Goal: Information Seeking & Learning: Learn about a topic

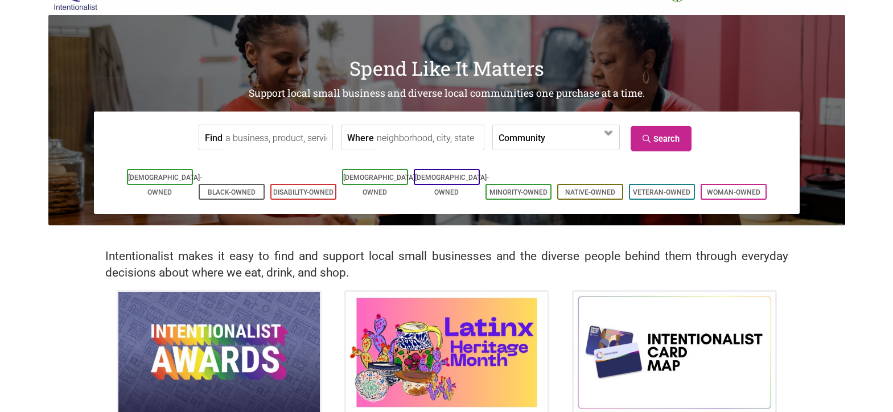
scroll to position [31, 0]
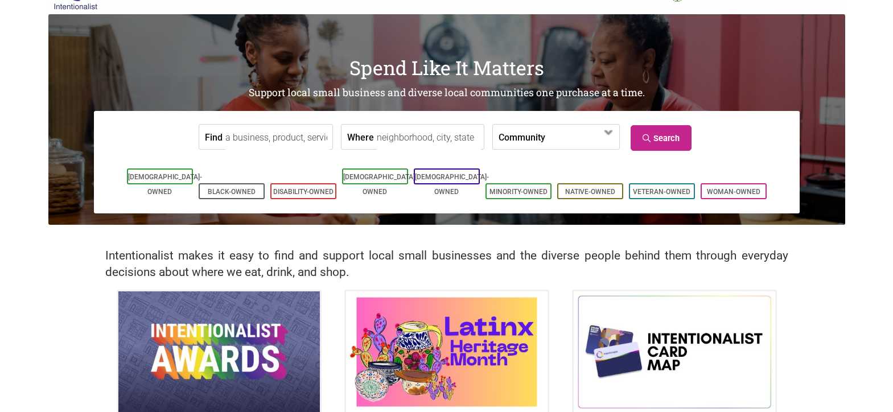
click at [420, 146] on input "Where" at bounding box center [429, 138] width 104 height 26
type input "downtown seattle"
click at [670, 133] on link "Search" at bounding box center [660, 138] width 61 height 26
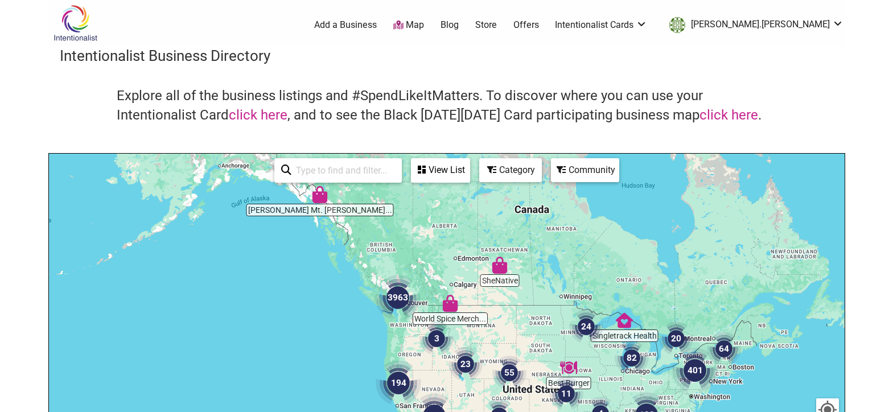
click at [400, 298] on img "3963" at bounding box center [398, 298] width 46 height 46
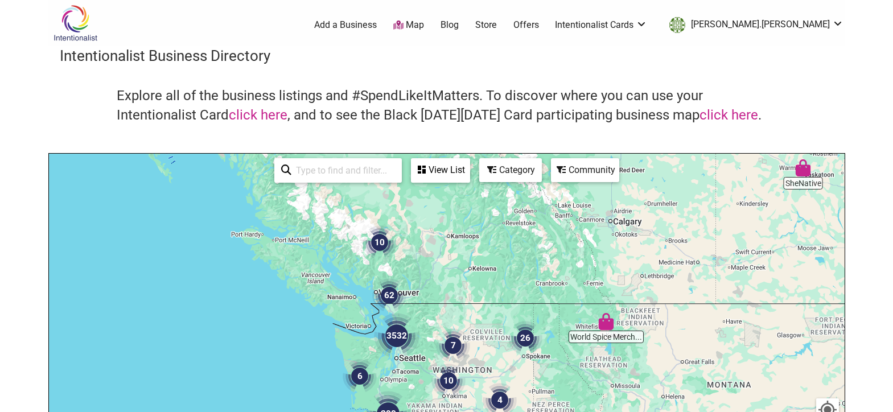
click at [394, 336] on img "3532" at bounding box center [397, 336] width 46 height 46
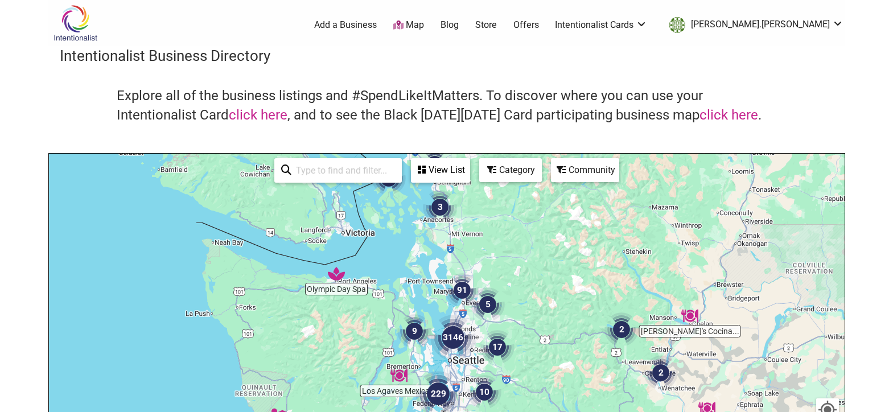
click at [444, 338] on img "3146" at bounding box center [453, 338] width 46 height 46
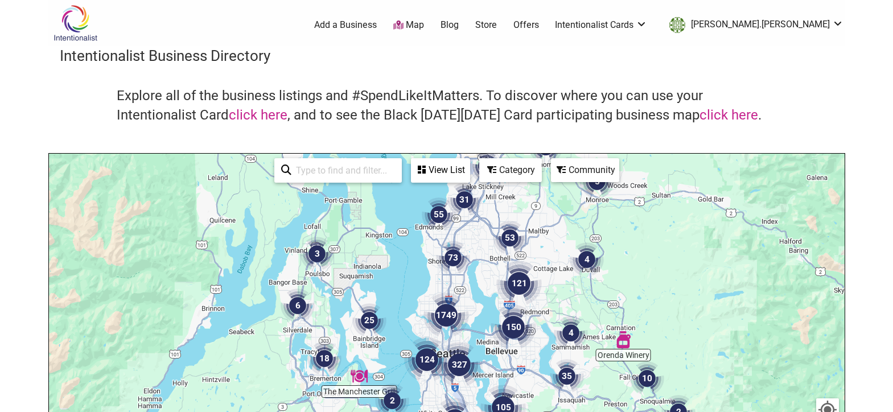
click at [430, 351] on img "124" at bounding box center [427, 360] width 46 height 46
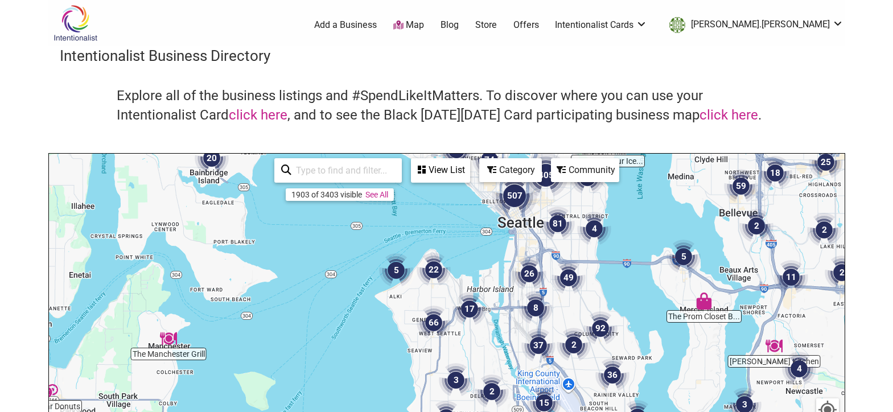
click at [516, 198] on img "507" at bounding box center [515, 196] width 46 height 46
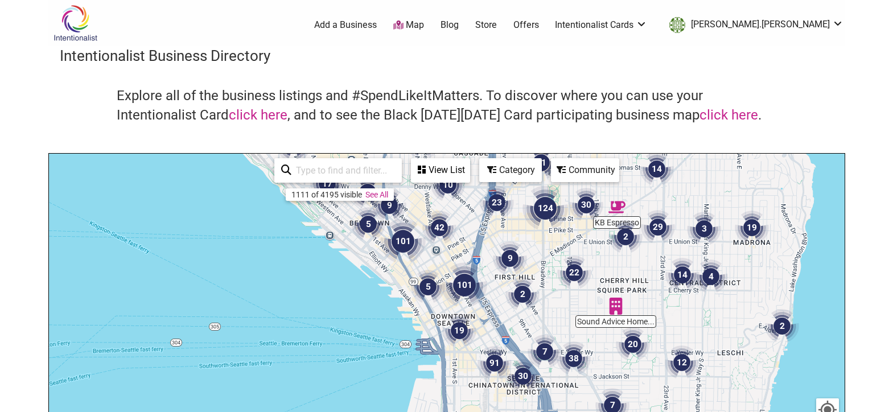
drag, startPoint x: 555, startPoint y: 307, endPoint x: 539, endPoint y: 233, distance: 76.2
click at [542, 232] on div "To navigate, press the arrow keys." at bounding box center [446, 375] width 795 height 443
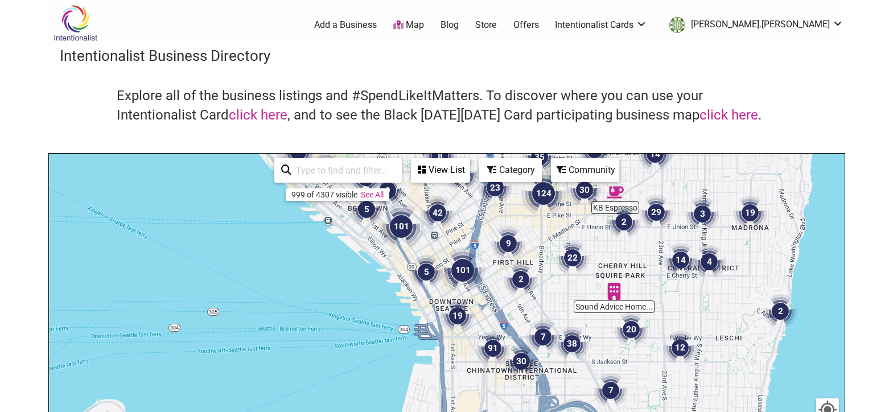
click at [457, 311] on img "19" at bounding box center [457, 316] width 34 height 34
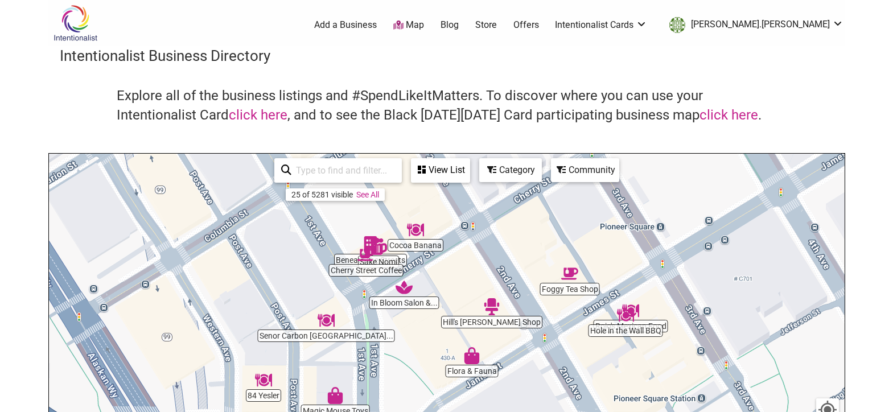
click at [415, 230] on img "Cocoa Banana" at bounding box center [415, 229] width 17 height 17
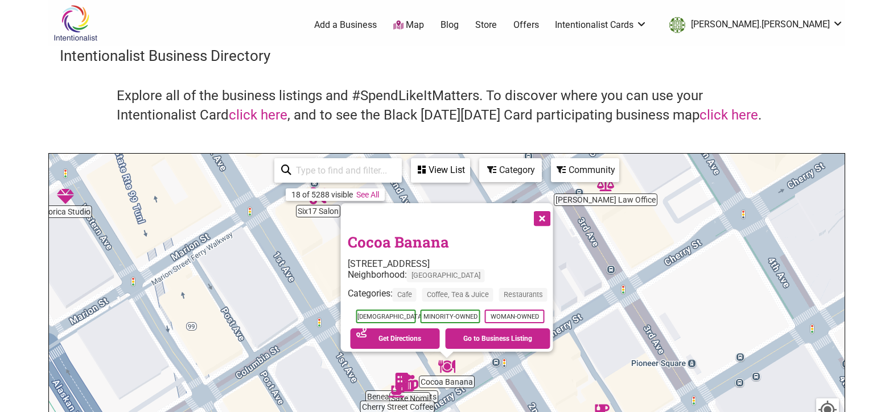
click at [550, 214] on button "Close" at bounding box center [540, 217] width 28 height 28
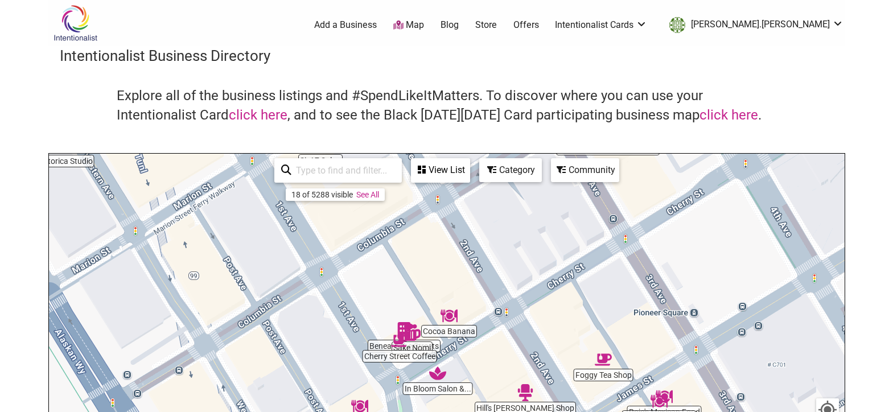
drag, startPoint x: 447, startPoint y: 300, endPoint x: 447, endPoint y: 281, distance: 19.4
click at [450, 276] on div "To navigate, press the arrow keys." at bounding box center [446, 375] width 795 height 443
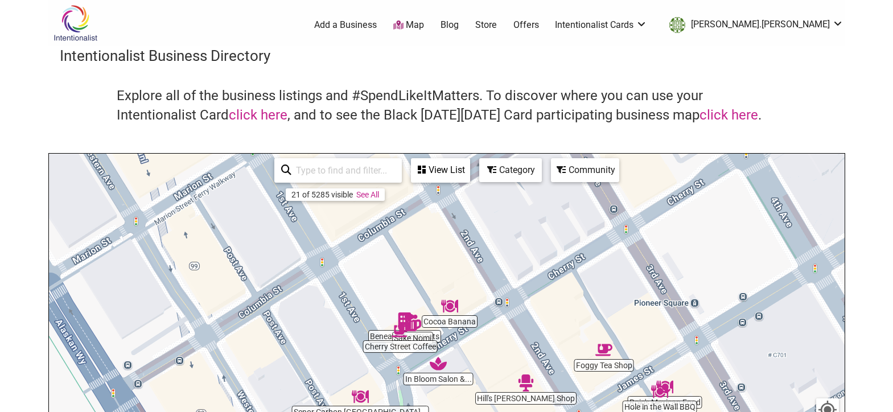
click at [407, 323] on img "Cherry Street Coffee" at bounding box center [399, 331] width 17 height 17
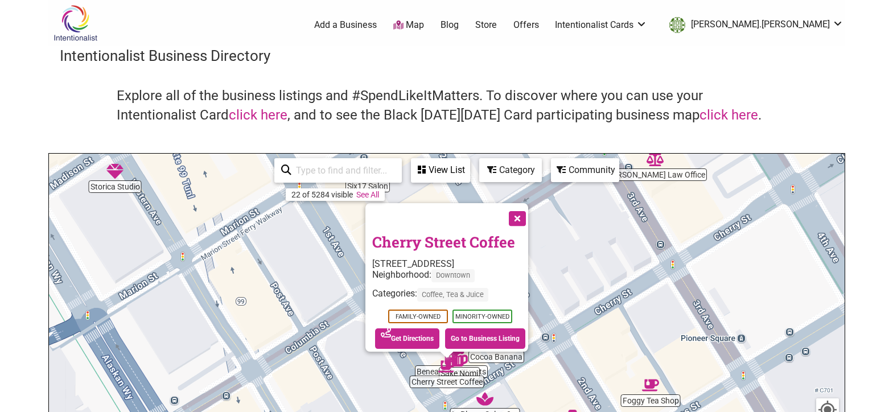
click at [522, 213] on button "Close" at bounding box center [516, 217] width 28 height 28
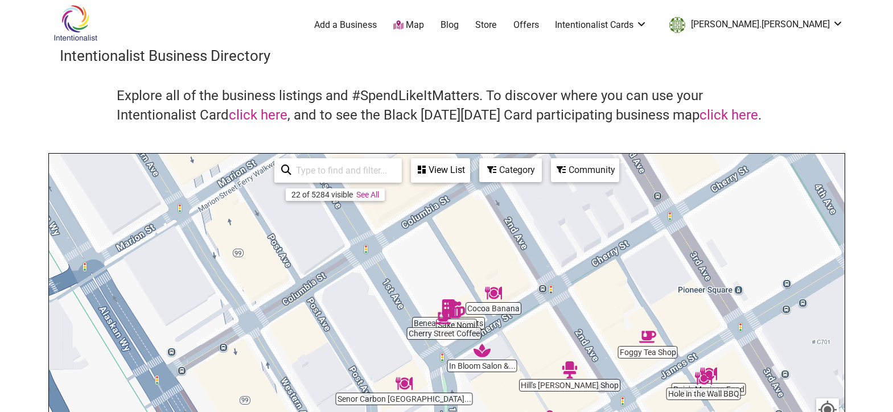
drag, startPoint x: 430, startPoint y: 337, endPoint x: 427, endPoint y: 287, distance: 50.2
click at [427, 287] on div "To navigate, press the arrow keys." at bounding box center [446, 375] width 795 height 443
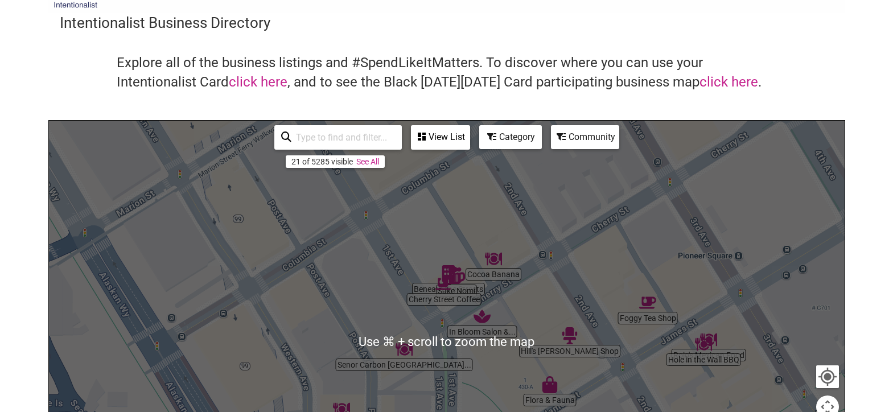
scroll to position [43, 0]
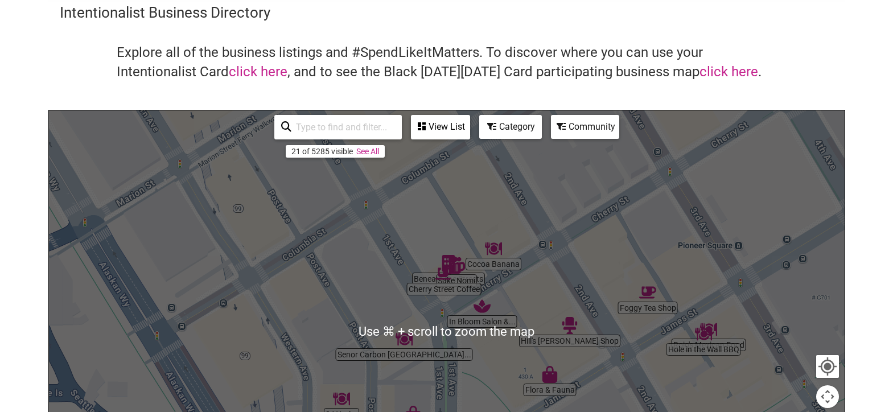
click at [480, 355] on div "To navigate, press the arrow keys." at bounding box center [446, 331] width 795 height 443
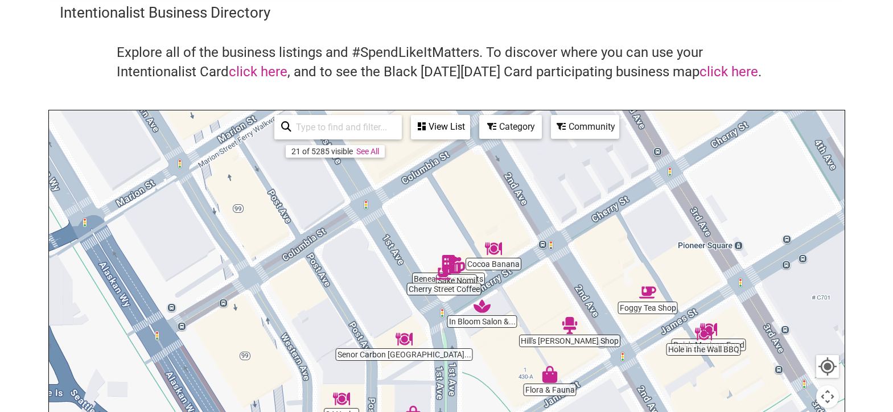
click at [571, 341] on div "To navigate, press the arrow keys." at bounding box center [446, 331] width 795 height 443
click at [570, 324] on img "Hill's Barber Shop" at bounding box center [569, 325] width 17 height 17
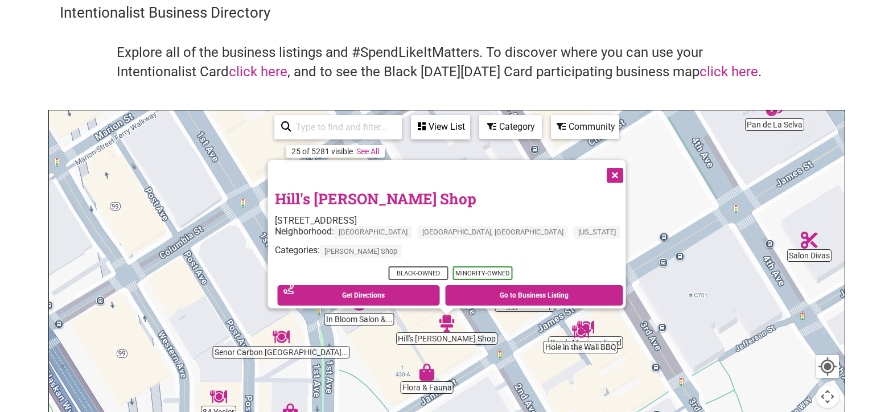
click at [599, 168] on button "Close" at bounding box center [613, 174] width 28 height 28
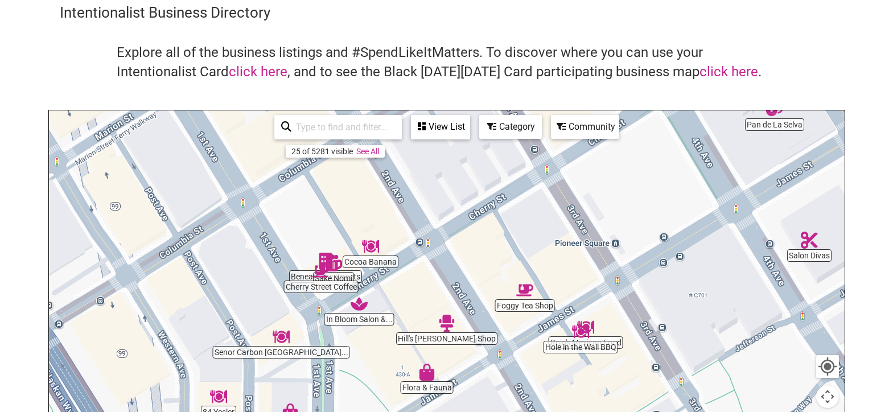
click at [581, 331] on img "Hole in the Wall BBQ" at bounding box center [580, 331] width 17 height 17
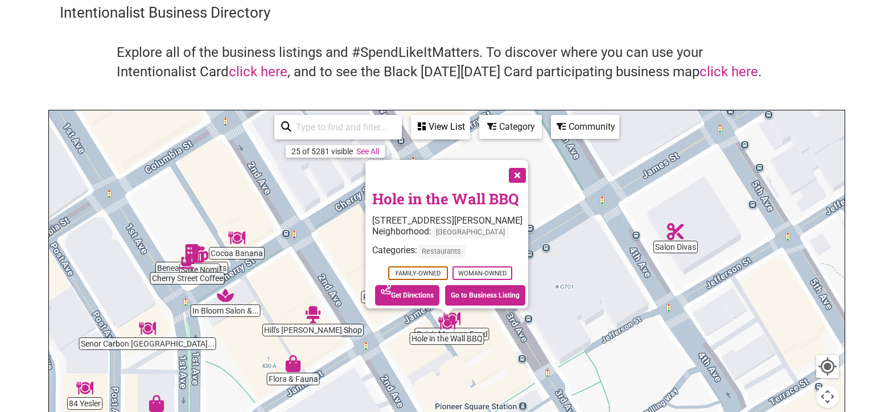
click at [518, 172] on button "Close" at bounding box center [516, 174] width 28 height 28
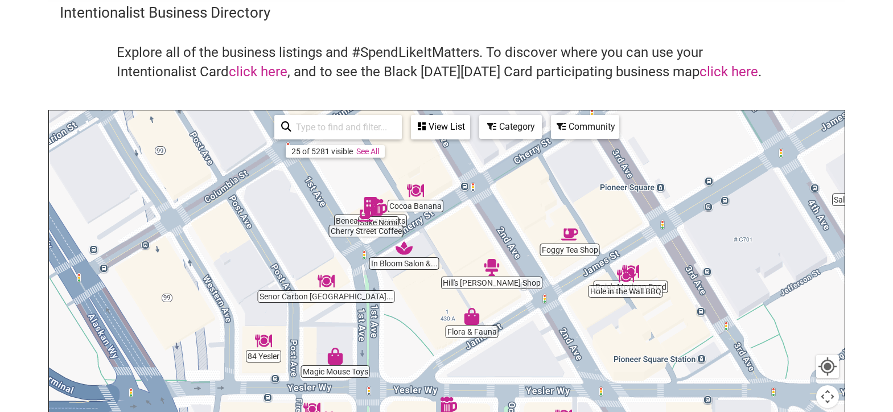
drag, startPoint x: 524, startPoint y: 292, endPoint x: 704, endPoint y: 244, distance: 186.6
click at [704, 244] on div "To navigate, press the arrow keys." at bounding box center [446, 331] width 795 height 443
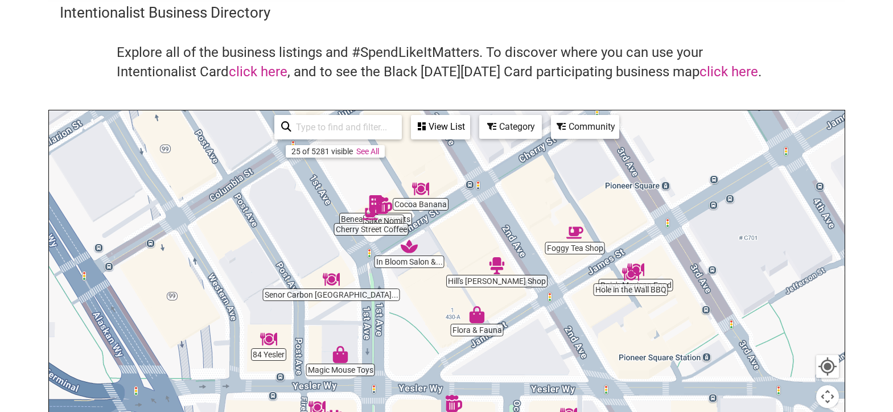
click at [343, 352] on img "Magic Mouse Toys" at bounding box center [340, 354] width 17 height 17
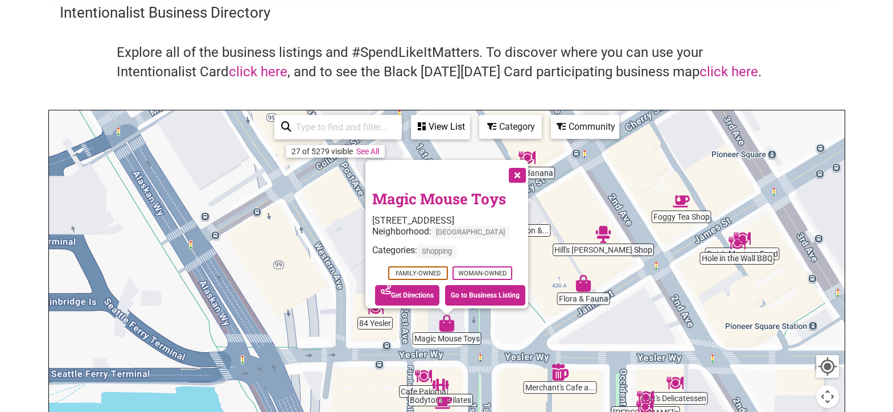
click at [373, 325] on div "To navigate, press the arrow keys. Magic Mouse Toys 603 1st Ave, Seattle, WA 98…" at bounding box center [446, 331] width 795 height 443
click at [364, 341] on div "To navigate, press the arrow keys. Magic Mouse Toys 603 1st Ave, Seattle, WA 98…" at bounding box center [446, 331] width 795 height 443
drag, startPoint x: 526, startPoint y: 166, endPoint x: 483, endPoint y: 218, distance: 68.3
click at [526, 166] on button "Close" at bounding box center [516, 174] width 28 height 28
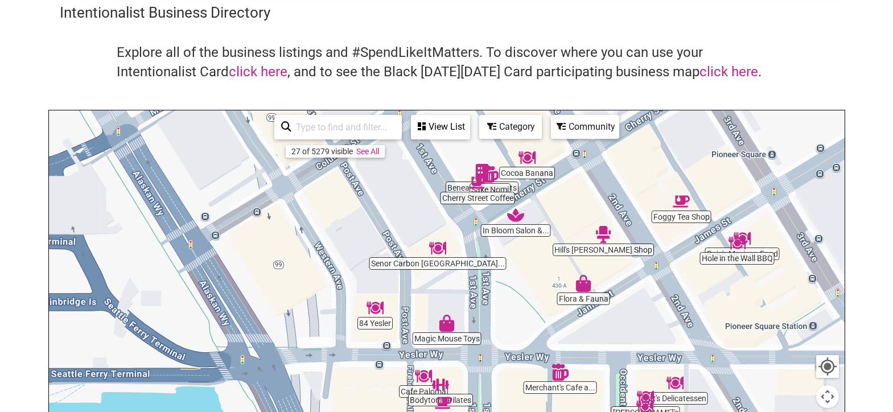
click at [372, 327] on div "To navigate, press the arrow keys." at bounding box center [446, 331] width 795 height 443
click at [377, 312] on img "84 Yesler" at bounding box center [374, 307] width 17 height 17
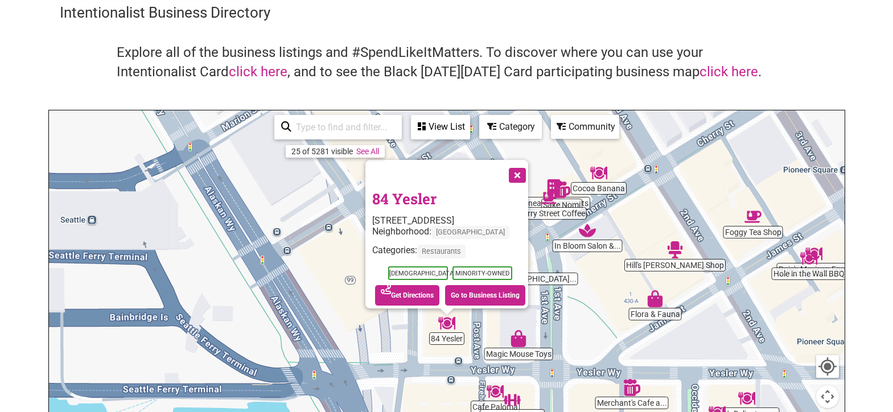
click at [526, 171] on button "Close" at bounding box center [516, 174] width 28 height 28
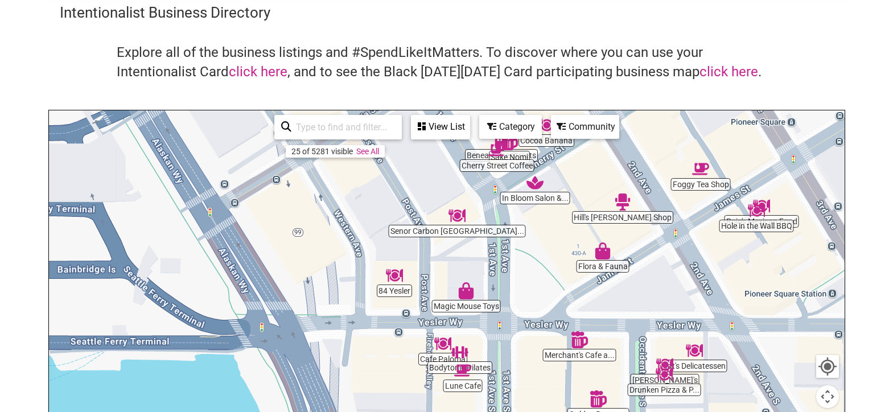
drag, startPoint x: 601, startPoint y: 347, endPoint x: 550, endPoint y: 300, distance: 69.3
click at [550, 300] on div "To navigate, press the arrow keys." at bounding box center [446, 331] width 795 height 443
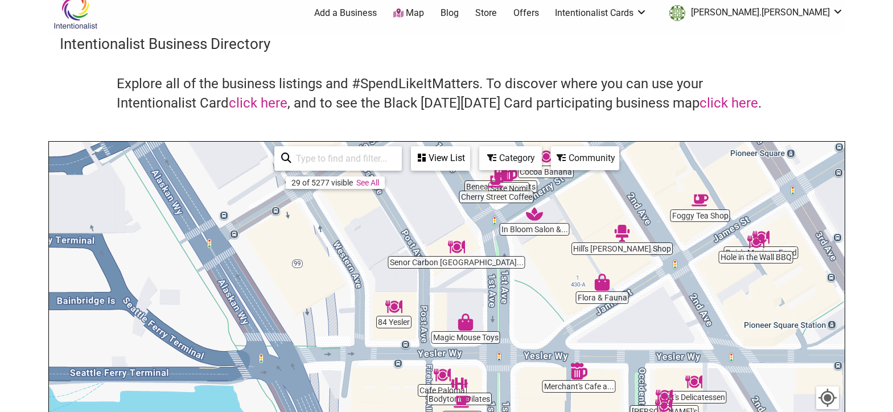
scroll to position [0, 0]
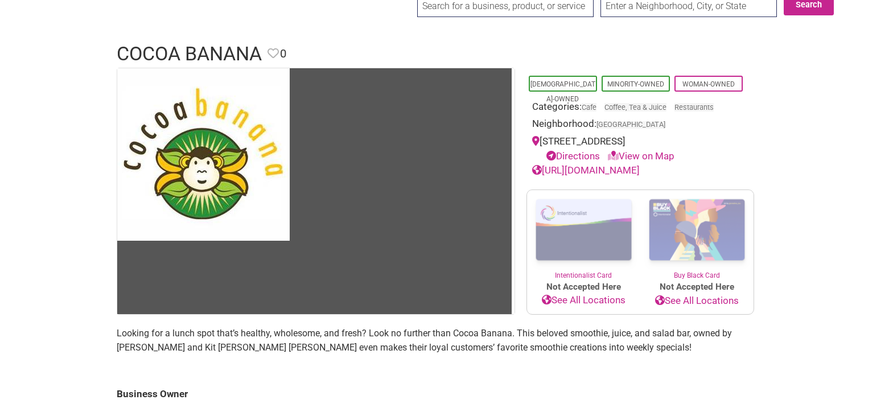
scroll to position [79, 0]
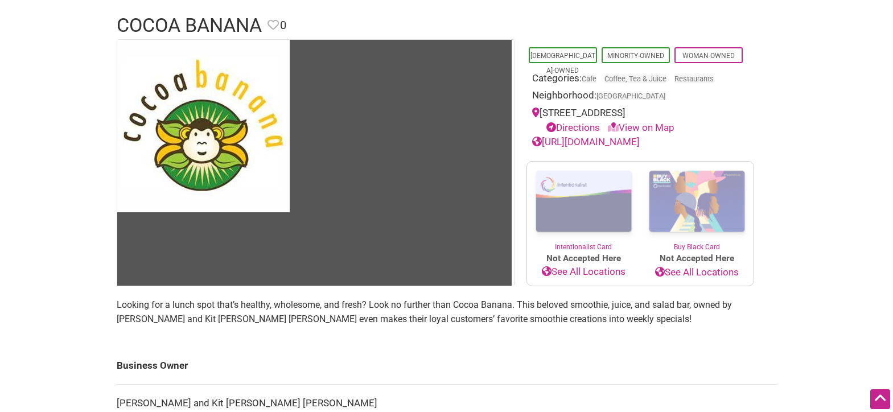
click at [462, 302] on p "Looking for a lunch spot that’s healthy, wholesome, and fresh? Look no further …" at bounding box center [447, 312] width 660 height 29
click at [463, 302] on p "Looking for a lunch spot that’s healthy, wholesome, and fresh? Look no further …" at bounding box center [447, 312] width 660 height 29
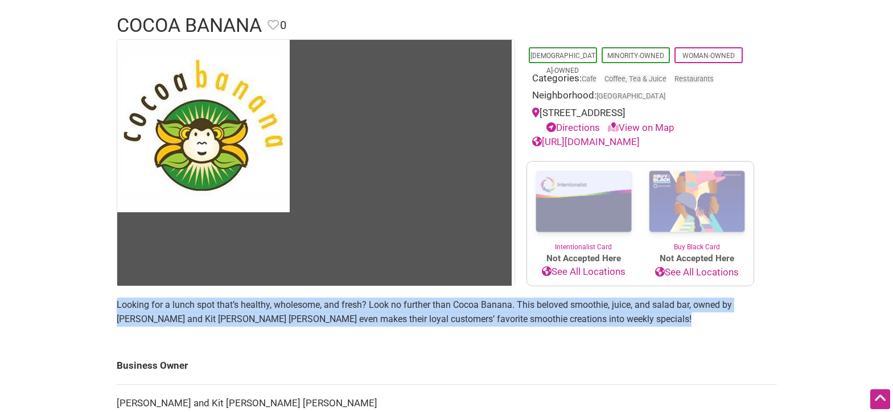
click at [463, 302] on p "Looking for a lunch spot that’s healthy, wholesome, and fresh? Look no further …" at bounding box center [447, 312] width 660 height 29
copy section "Looking for a lunch spot that’s healthy, wholesome, and fresh? Look no further …"
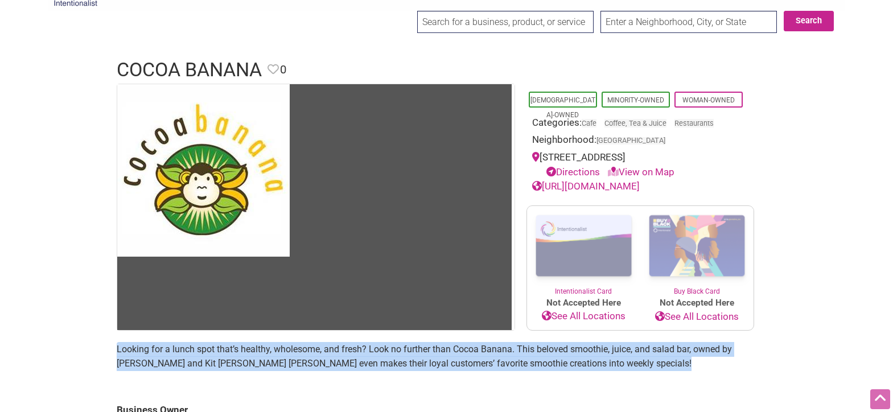
scroll to position [0, 0]
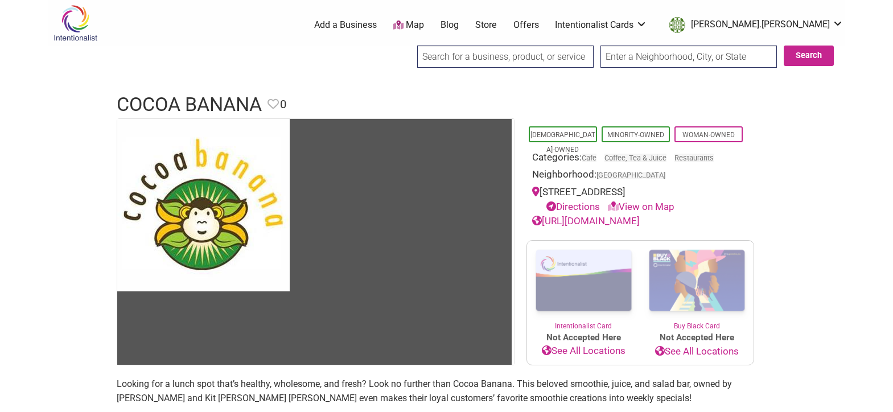
click at [462, 43] on div "0 Add a Business Map Blog Store Offers Intentionalist Cards Buy Black Card Inte…" at bounding box center [495, 25] width 714 height 46
click at [457, 52] on input "search" at bounding box center [505, 57] width 176 height 22
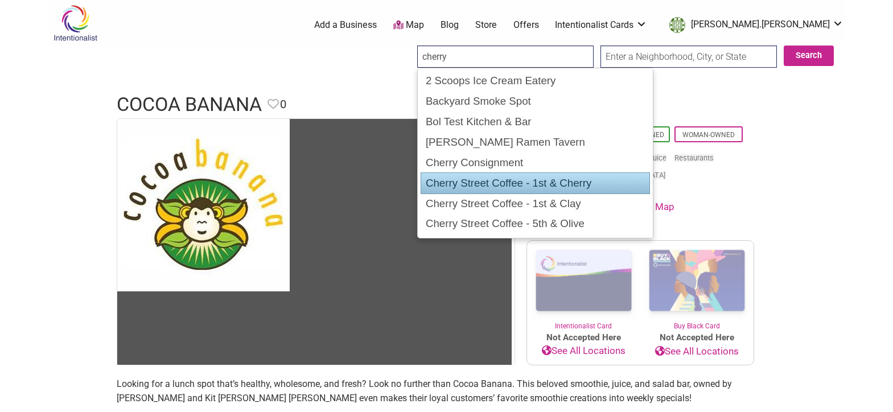
click at [503, 178] on div "Cherry Street Coffee - 1st & Cherry" at bounding box center [534, 183] width 229 height 22
type input "Cherry Street Coffee - 1st & Cherry"
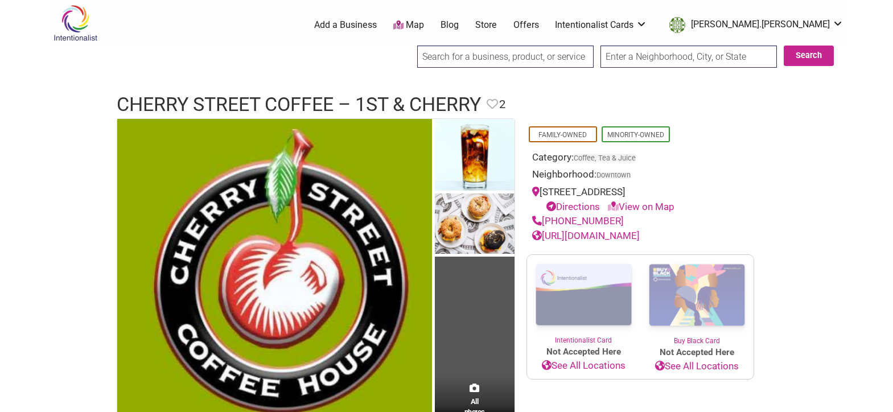
click at [486, 57] on input "search" at bounding box center [505, 57] width 176 height 22
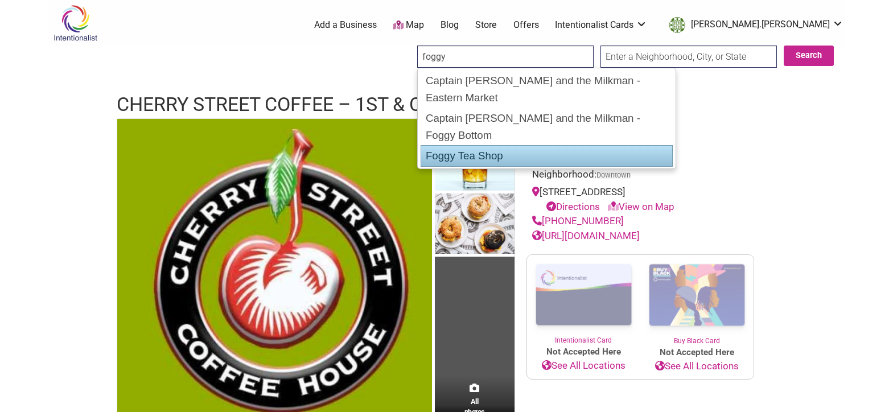
click at [514, 145] on div "Foggy Tea Shop" at bounding box center [546, 156] width 252 height 22
type input "Foggy Tea Shop"
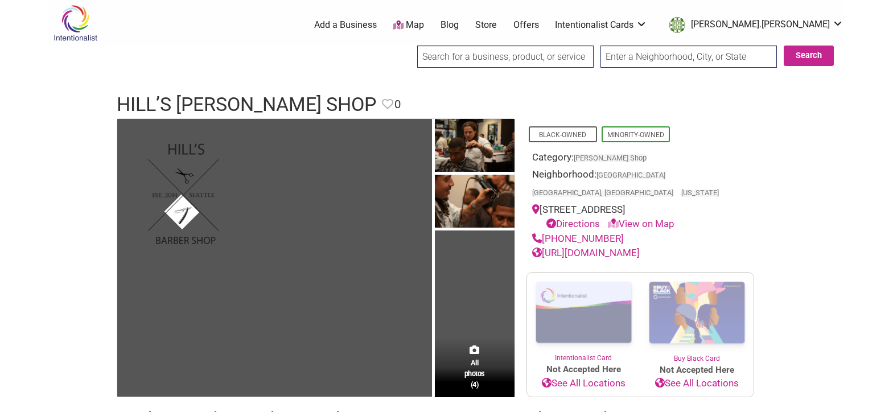
click at [461, 59] on input "search" at bounding box center [505, 57] width 176 height 22
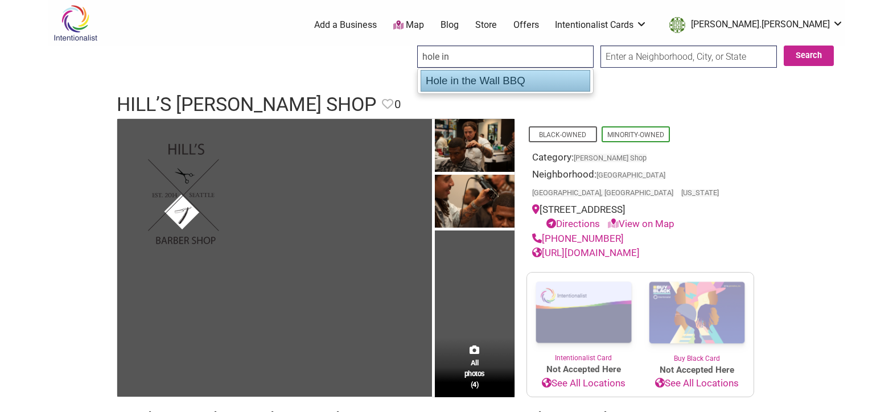
click at [499, 83] on div "Hole in the Wall BBQ" at bounding box center [505, 81] width 170 height 22
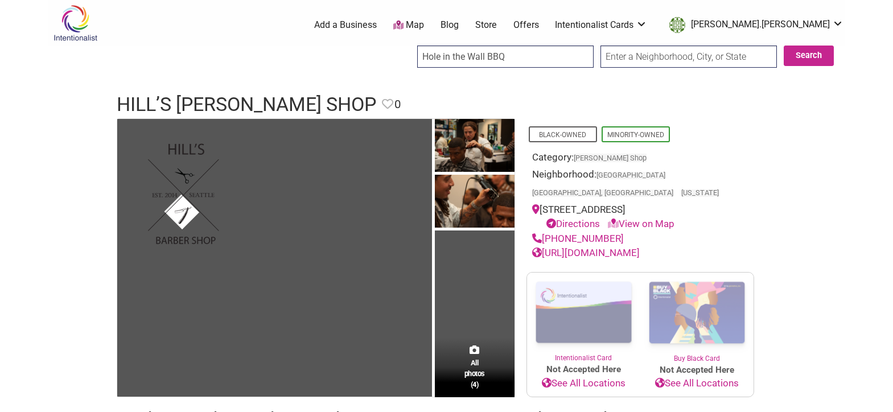
type input "Hole in the Wall BBQ"
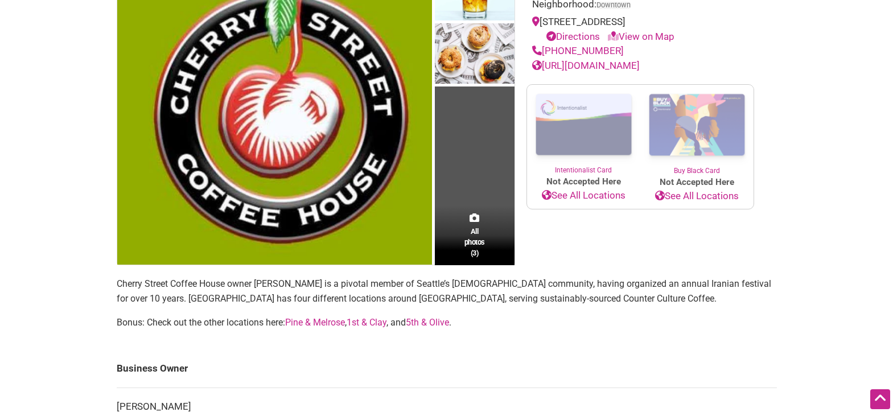
scroll to position [167, 0]
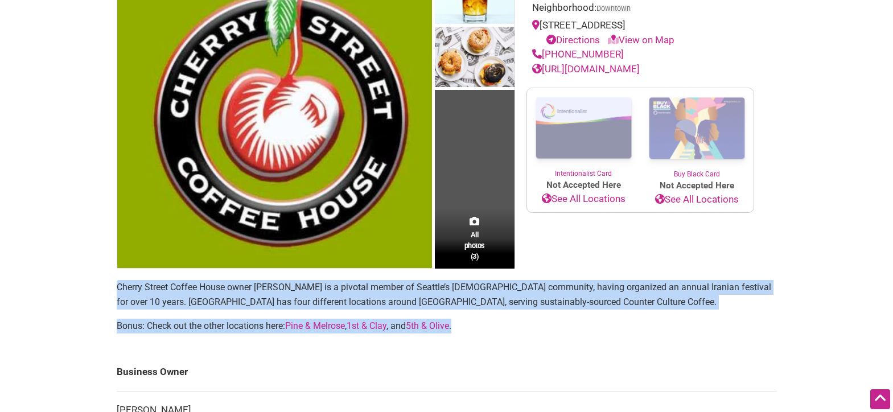
drag, startPoint x: 473, startPoint y: 332, endPoint x: 129, endPoint y: 293, distance: 347.0
click at [117, 293] on main "All photos (3) Family-Owned Minority-Owned Category: Coffee, Tea & Juice Neighb…" at bounding box center [447, 351] width 660 height 799
copy section "Cherry Street Coffee House owner Ali Ghambari is a pivotal member of Seattle’s …"
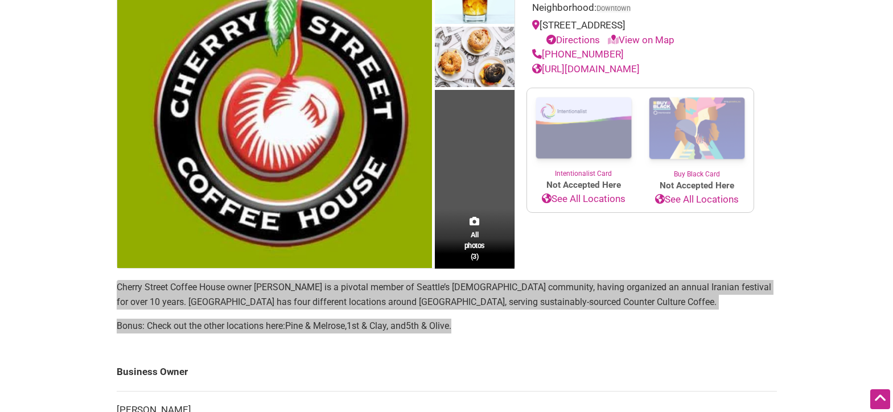
scroll to position [0, 0]
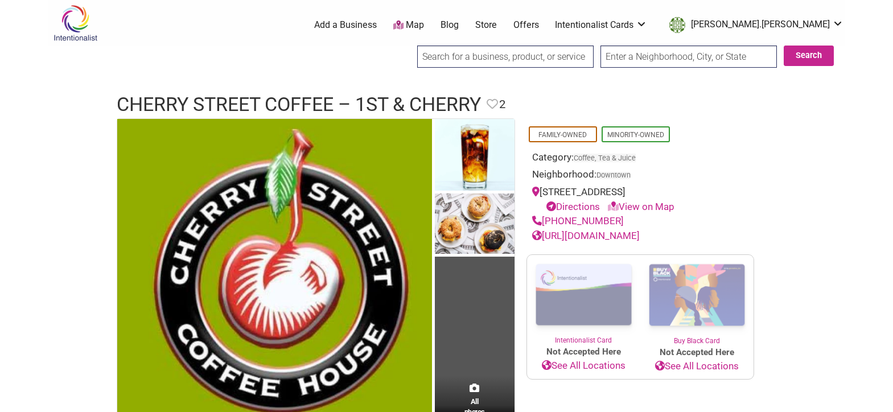
click at [444, 59] on input "search" at bounding box center [505, 57] width 176 height 22
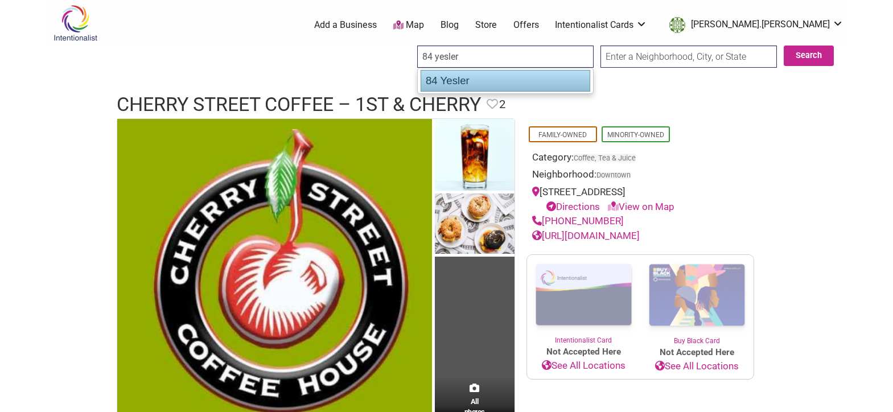
click at [442, 80] on div "84 Yesler" at bounding box center [505, 81] width 170 height 22
type input "84 Yesler"
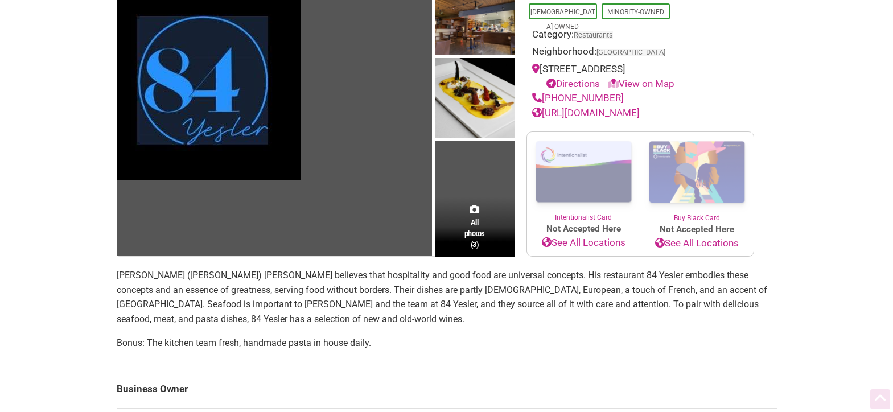
scroll to position [164, 0]
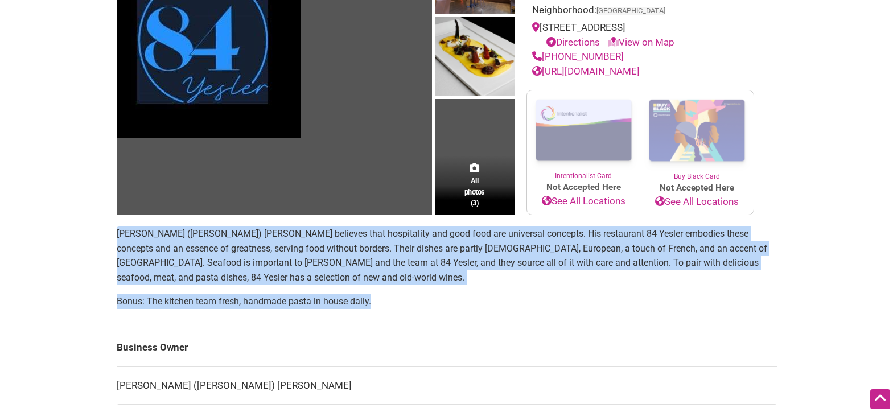
drag, startPoint x: 382, startPoint y: 302, endPoint x: 114, endPoint y: 239, distance: 275.2
click at [114, 239] on div "All photos (3) Asian-Owned Minority-Owned Category: Restaurants Neighborhood: P…" at bounding box center [446, 302] width 683 height 696
copy section "Susumu (Sam) Takahashi believes that hospitality and good food are universal co…"
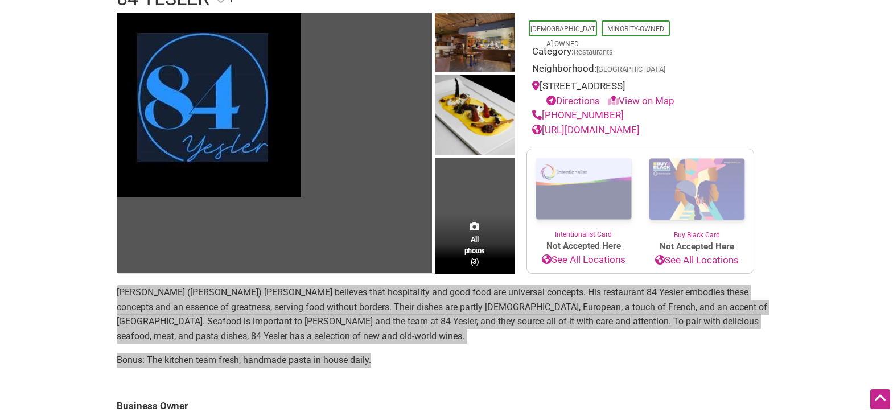
scroll to position [0, 0]
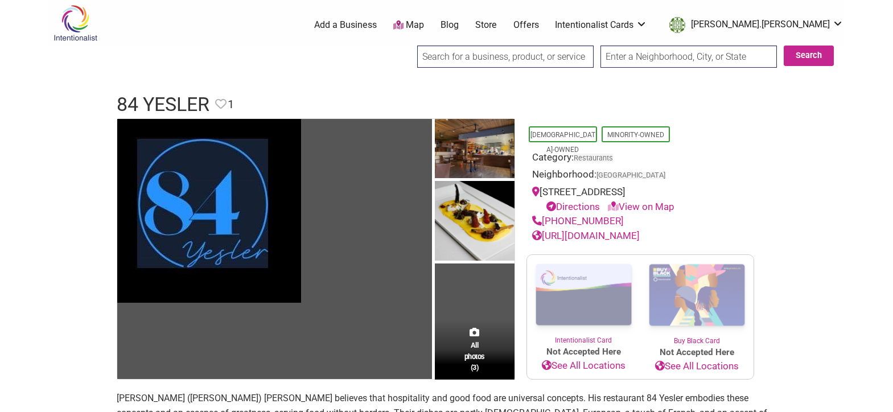
click at [469, 56] on input "search" at bounding box center [505, 57] width 176 height 22
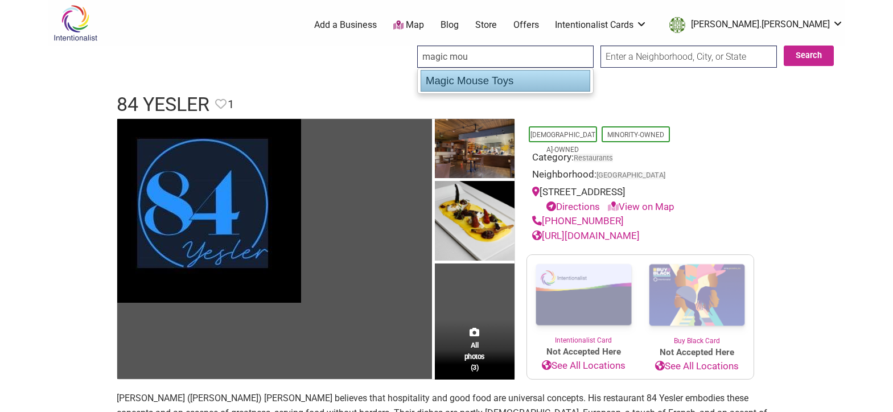
click at [469, 82] on div "Magic Mouse Toys" at bounding box center [505, 81] width 170 height 22
type input "Magic Mouse Toys"
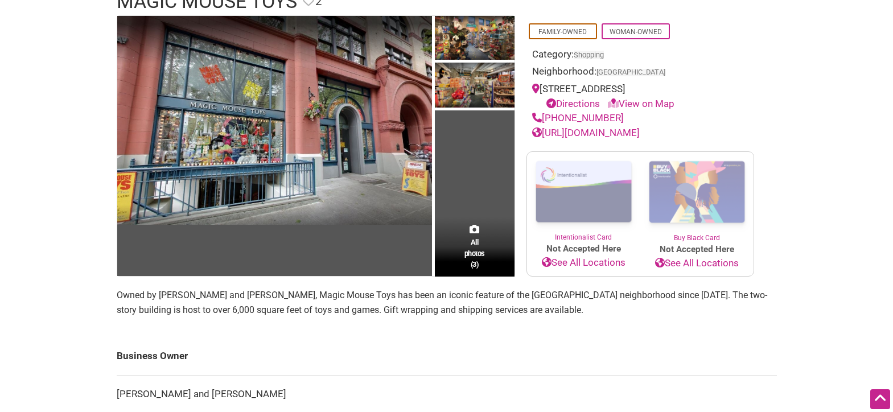
scroll to position [95, 0]
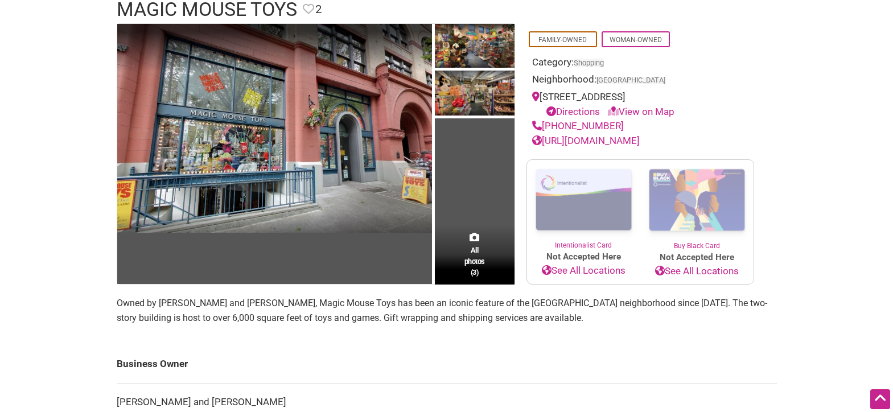
click at [311, 312] on p "Owned by [PERSON_NAME] and [PERSON_NAME], Magic Mouse Toys has been an iconic f…" at bounding box center [447, 310] width 660 height 29
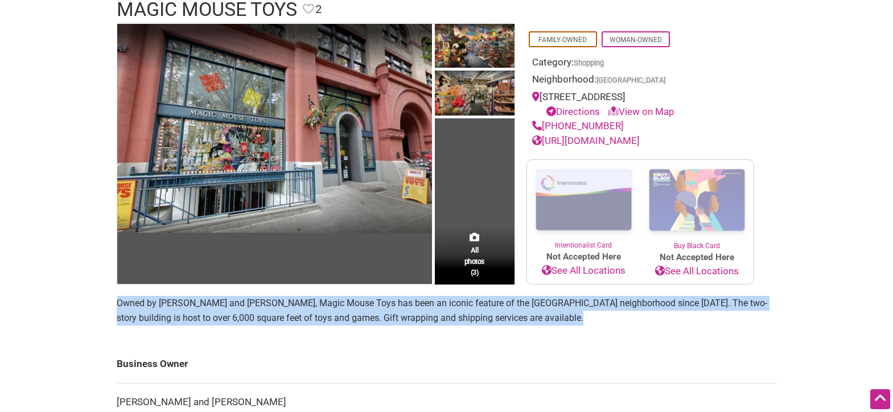
click at [311, 312] on p "Owned by [PERSON_NAME] and [PERSON_NAME], Magic Mouse Toys has been an iconic f…" at bounding box center [447, 310] width 660 height 29
copy section "Owned by [PERSON_NAME] and [PERSON_NAME], Magic Mouse Toys has been an iconic f…"
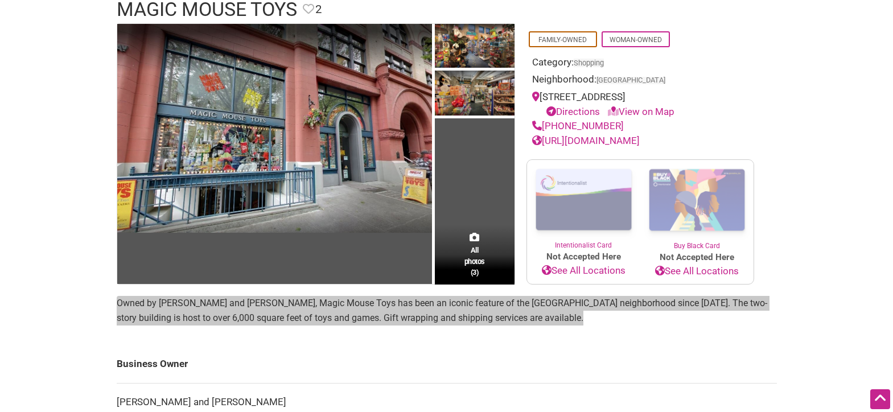
scroll to position [0, 0]
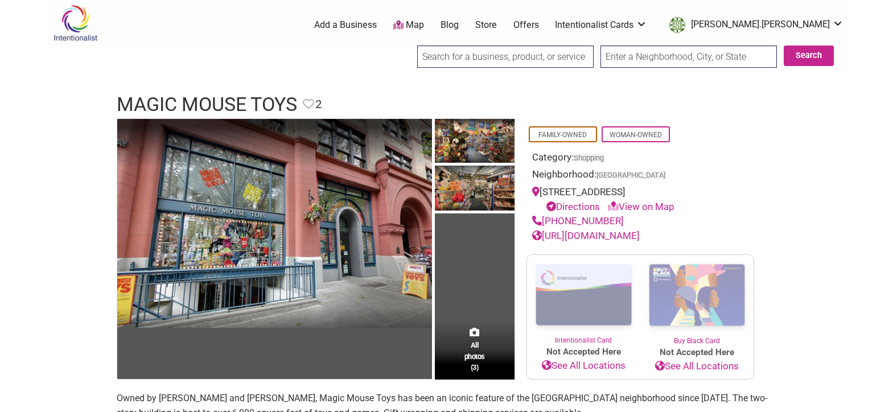
click at [461, 57] on input "search" at bounding box center [505, 57] width 176 height 22
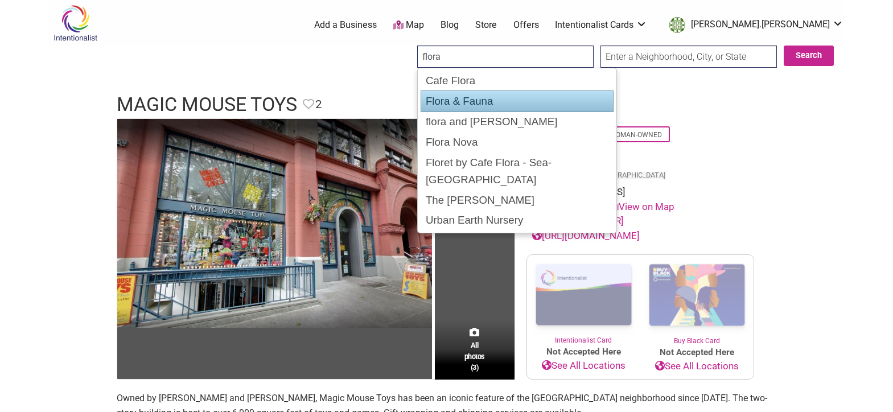
click at [477, 105] on div "Flora & Fauna" at bounding box center [516, 101] width 193 height 22
type input "Flora & Fauna"
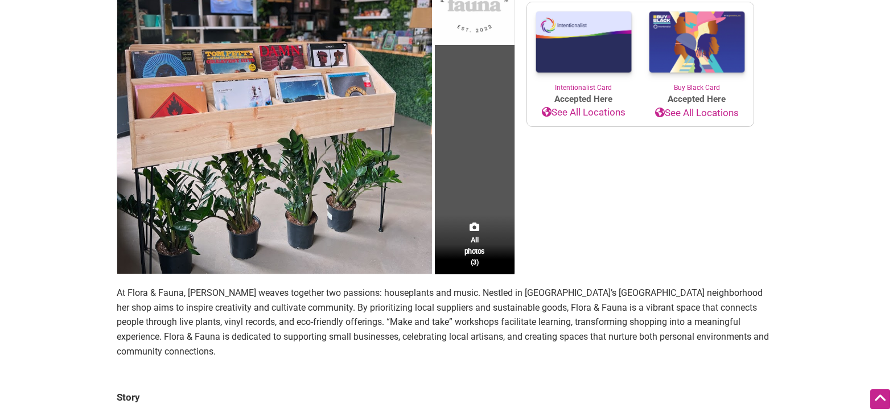
scroll to position [305, 0]
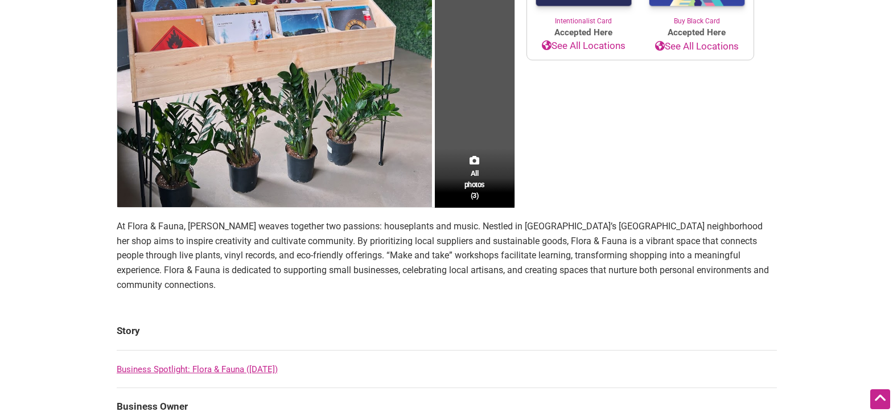
click at [341, 248] on p "At Flora & Fauna, Ashley Palmer weaves together two passions: houseplants and m…" at bounding box center [447, 255] width 660 height 73
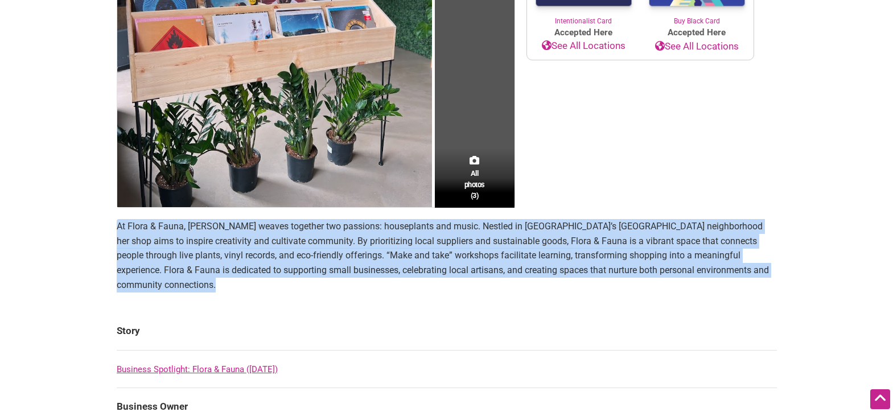
click at [341, 248] on p "At Flora & Fauna, Ashley Palmer weaves together two passions: houseplants and m…" at bounding box center [447, 255] width 660 height 73
copy section "At Flora & Fauna, Ashley Palmer weaves together two passions: houseplants and m…"
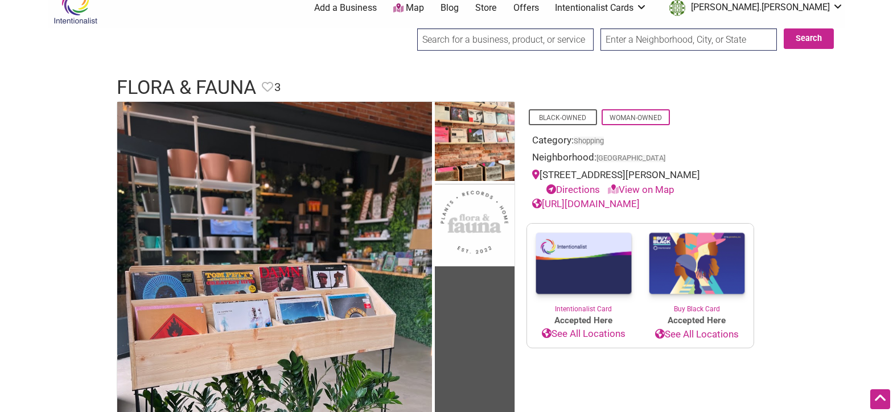
scroll to position [0, 0]
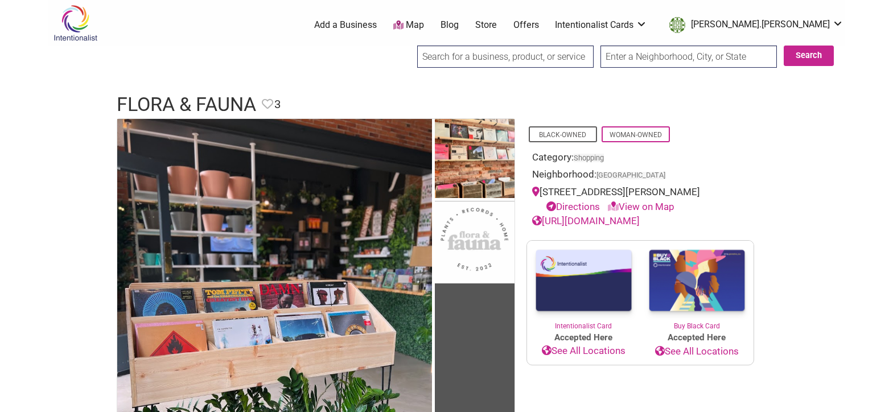
click at [497, 56] on input "search" at bounding box center [505, 57] width 176 height 22
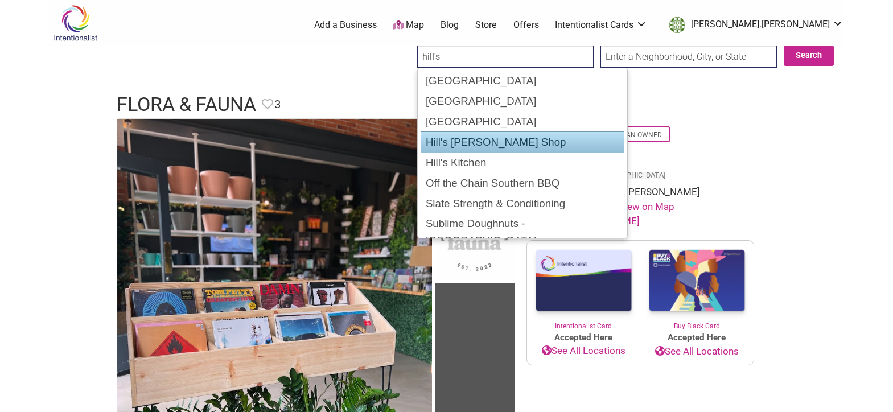
click at [494, 132] on div "Hill's Barber Shop" at bounding box center [522, 142] width 204 height 22
type input "Hill's Barber Shop"
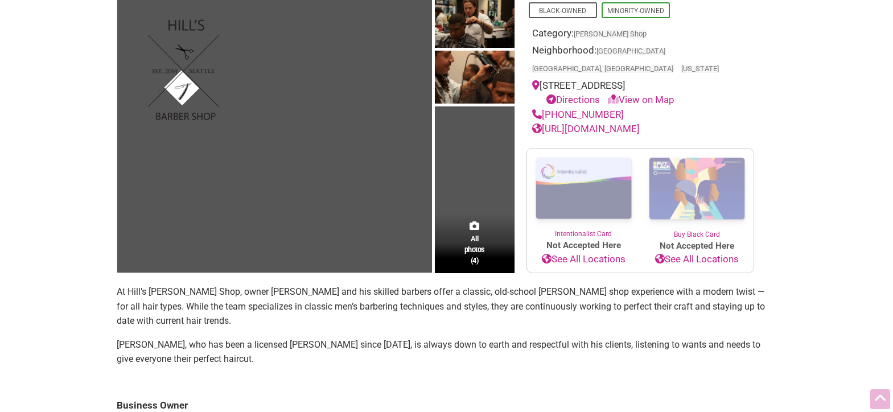
scroll to position [182, 0]
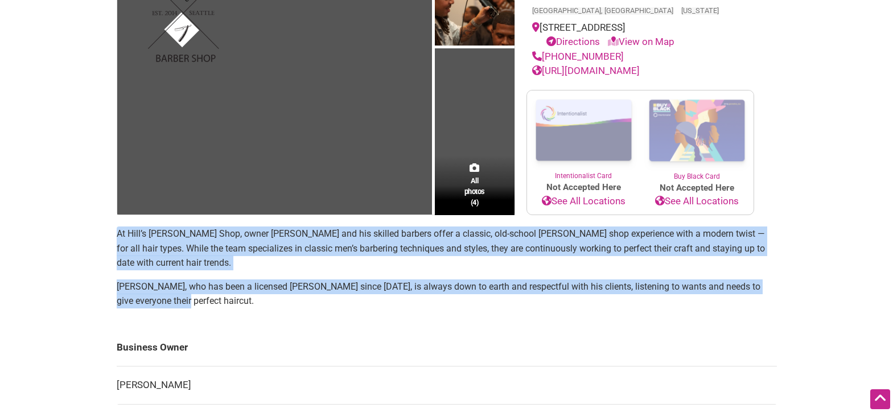
drag, startPoint x: 162, startPoint y: 281, endPoint x: 114, endPoint y: 204, distance: 90.5
click at [114, 204] on div "All photos (4) Black-Owned Minority-Owned Category: [PERSON_NAME] Shop Neighbor…" at bounding box center [446, 293] width 683 height 714
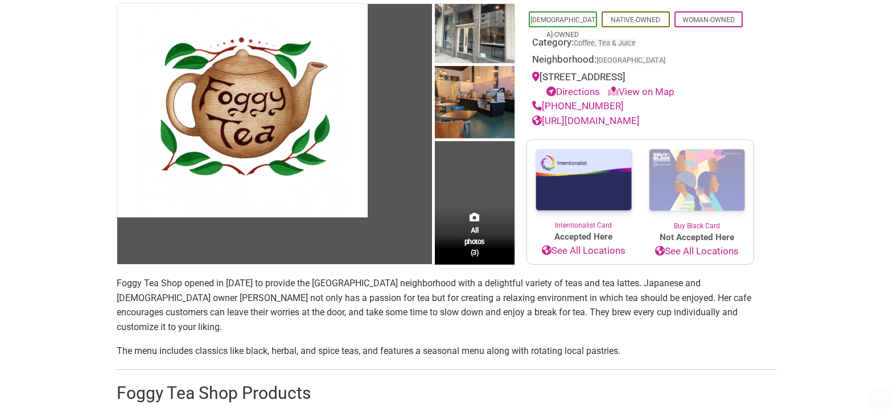
scroll to position [174, 0]
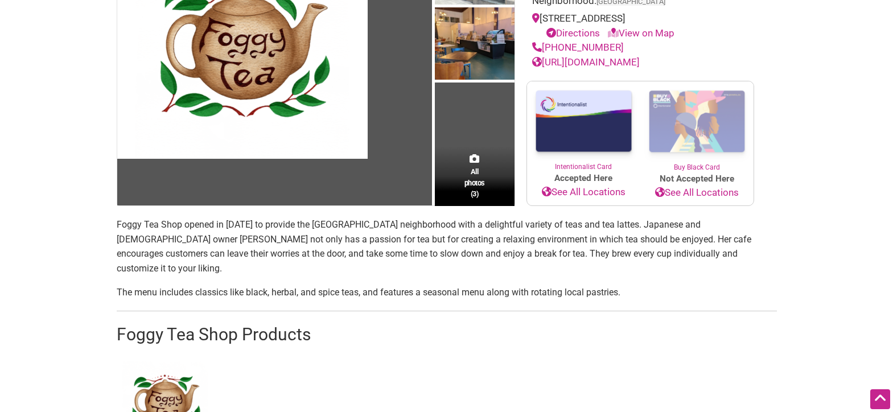
drag, startPoint x: 591, startPoint y: 273, endPoint x: 117, endPoint y: 221, distance: 477.4
click at [117, 221] on section "Foggy Tea Shop opened in [DATE] to provide the [GEOGRAPHIC_DATA] neighborhood w…" at bounding box center [447, 341] width 660 height 249
copy section "Foggy Tea Shop opened in 2023 to provide the Pioneer Square neighborhood with a…"
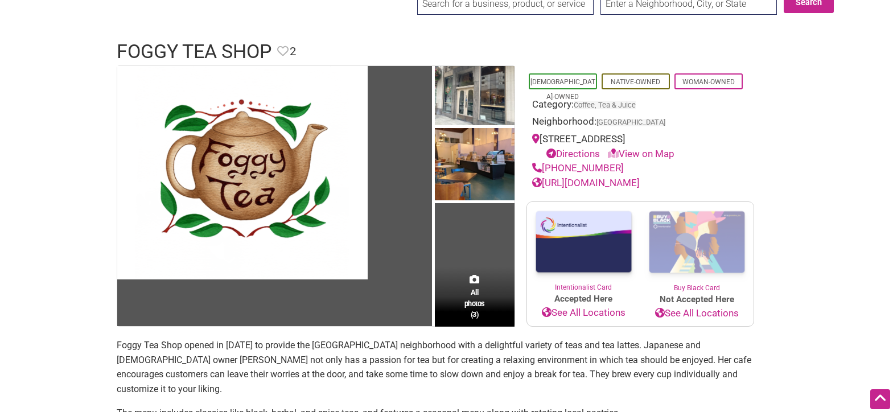
scroll to position [5, 0]
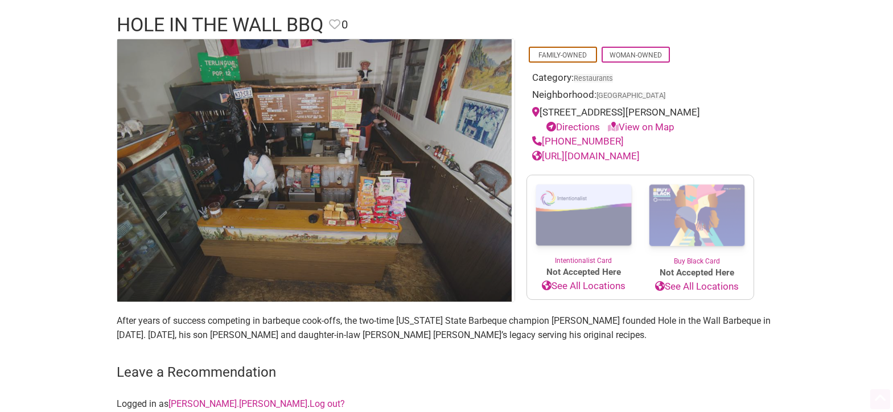
scroll to position [108, 0]
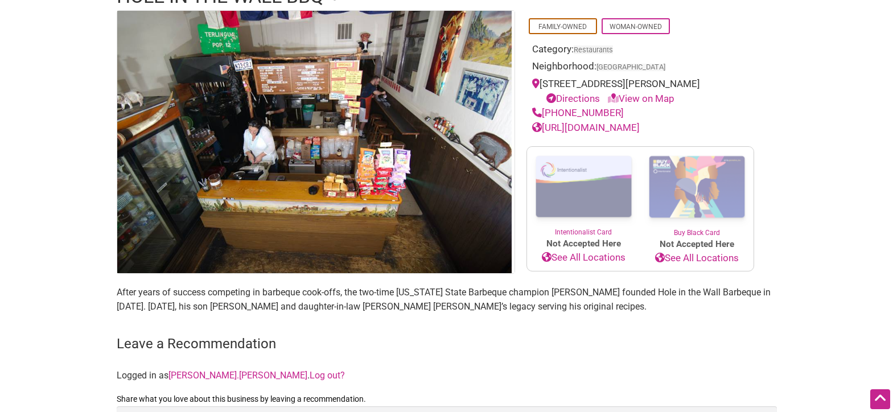
click at [211, 306] on p "After years of success competing in barbeque cook-offs, the two-time [US_STATE]…" at bounding box center [447, 299] width 660 height 29
click at [211, 305] on p "After years of success competing in barbeque cook-offs, the two-time [US_STATE]…" at bounding box center [447, 299] width 660 height 29
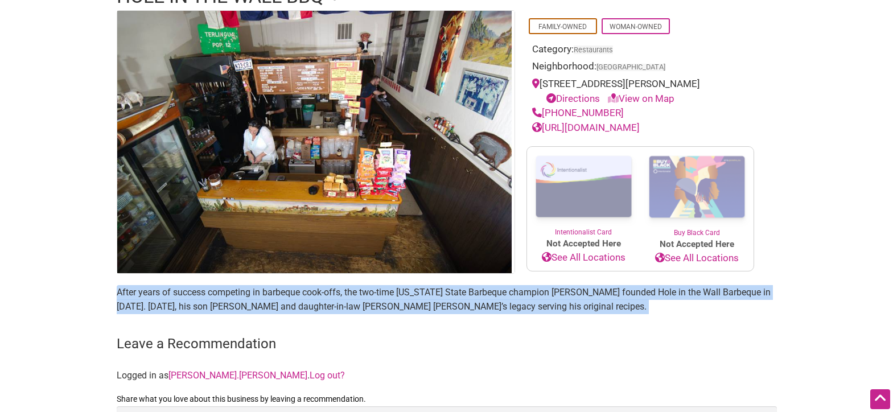
click at [211, 305] on p "After years of success competing in barbeque cook-offs, the two-time [US_STATE]…" at bounding box center [447, 299] width 660 height 29
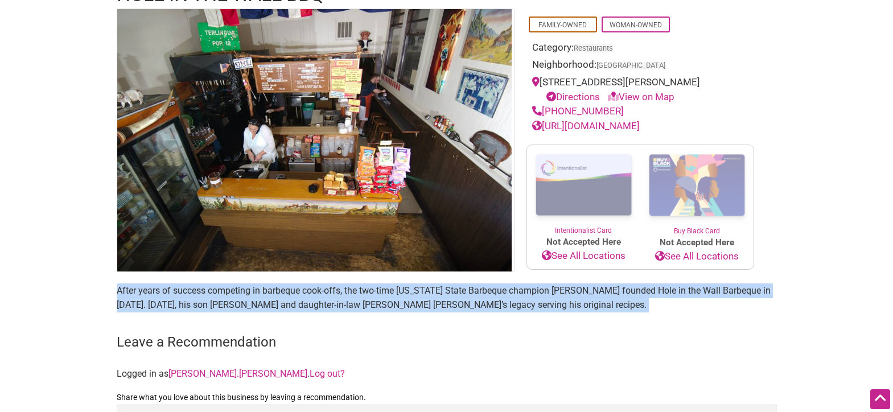
copy main "After years of success competing in barbeque cook-offs, the two-time [US_STATE]…"
